Goal: Task Accomplishment & Management: Complete application form

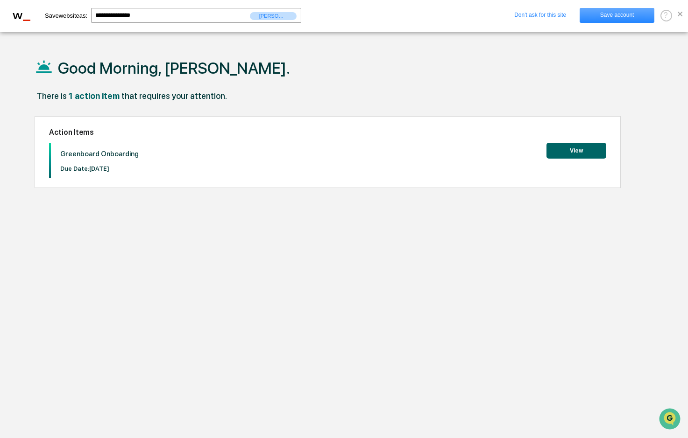
click at [626, 16] on link "Save account" at bounding box center [616, 15] width 75 height 15
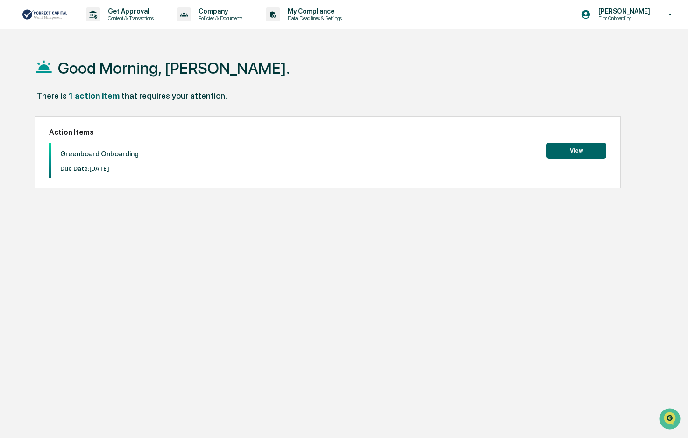
click at [586, 147] on button "View" at bounding box center [576, 151] width 60 height 16
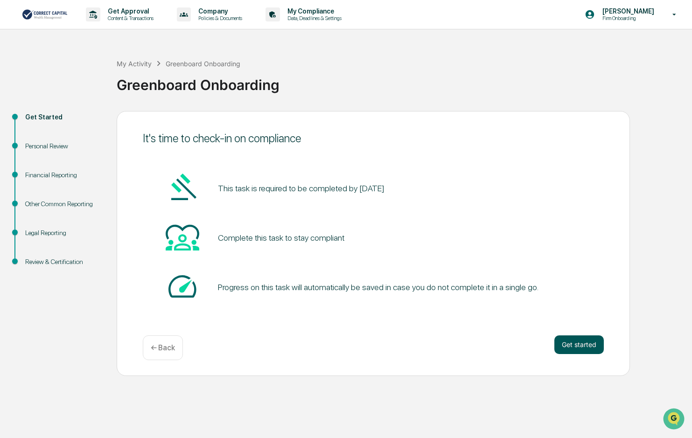
click at [587, 346] on button "Get started" at bounding box center [579, 345] width 49 height 19
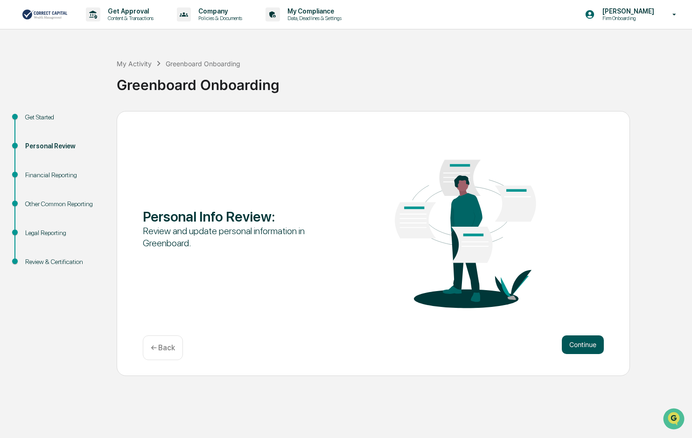
click at [586, 346] on button "Continue" at bounding box center [583, 345] width 42 height 19
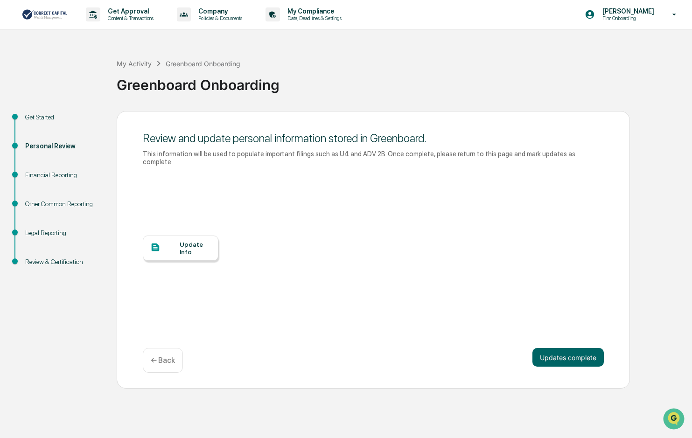
click at [190, 241] on div "Update Info" at bounding box center [195, 248] width 31 height 15
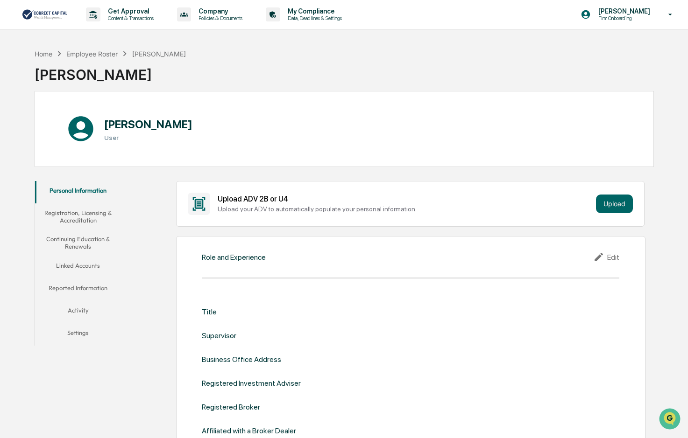
drag, startPoint x: 144, startPoint y: 428, endPoint x: 144, endPoint y: 421, distance: 7.5
